Goal: Find specific page/section: Find specific page/section

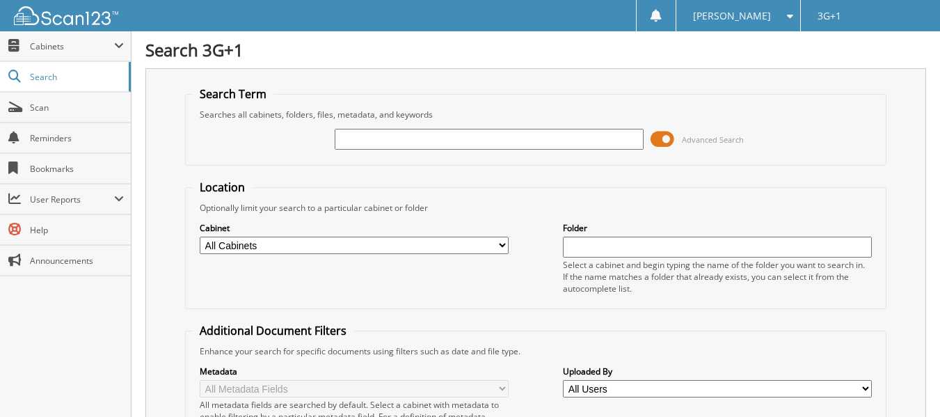
click at [388, 148] on input "text" at bounding box center [489, 139] width 309 height 21
type input "34973"
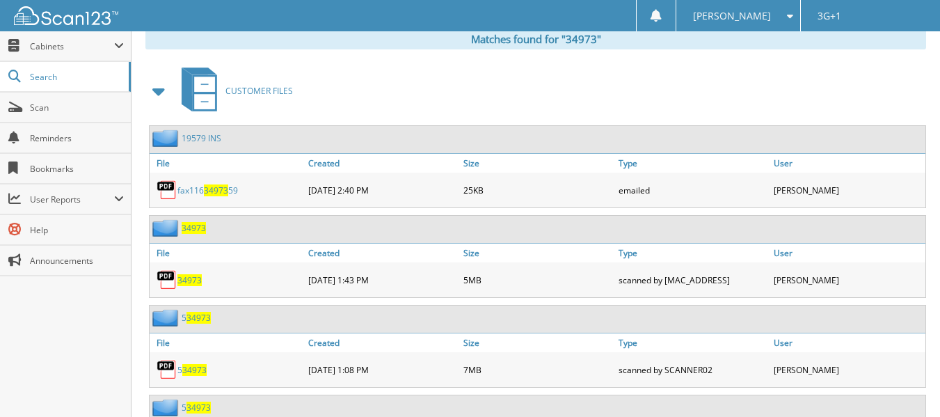
scroll to position [654, 0]
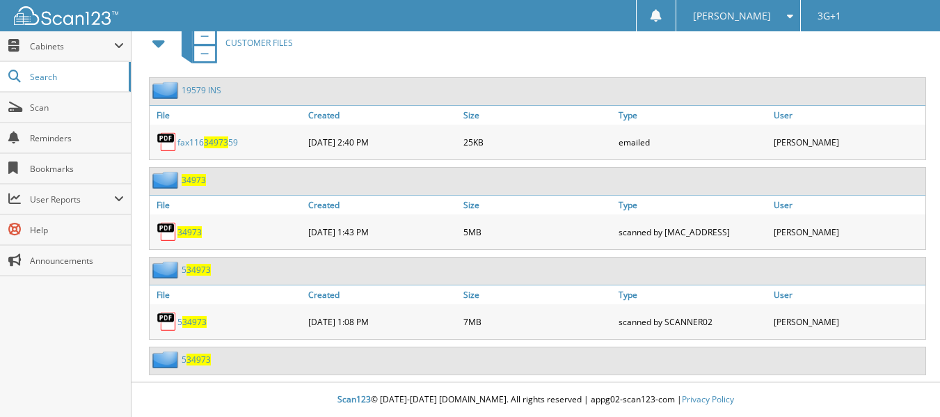
click at [190, 178] on span "34973" at bounding box center [194, 180] width 24 height 12
